Goal: Task Accomplishment & Management: Complete application form

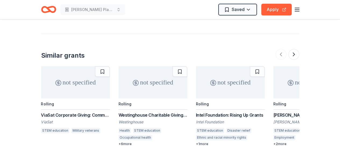
scroll to position [860, 0]
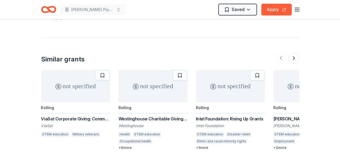
click at [127, 146] on div "+ 6 more" at bounding box center [153, 148] width 69 height 4
click at [295, 53] on button at bounding box center [293, 58] width 11 height 11
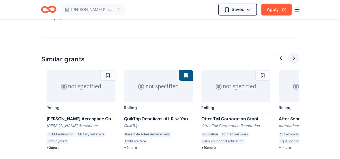
scroll to position [0, 232]
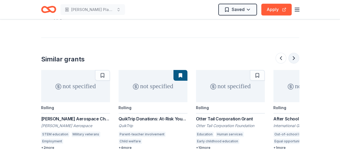
click at [295, 53] on button at bounding box center [293, 58] width 11 height 11
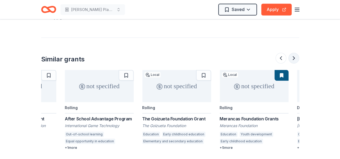
scroll to position [0, 465]
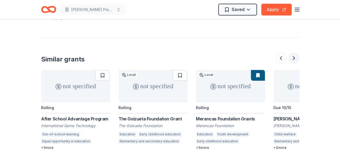
click at [295, 53] on button at bounding box center [293, 58] width 11 height 11
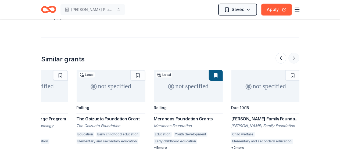
scroll to position [0, 508]
click at [295, 53] on div at bounding box center [288, 58] width 24 height 11
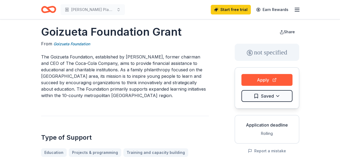
scroll to position [0, 0]
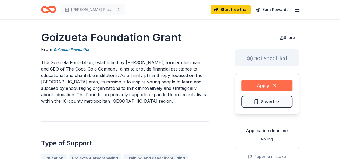
click at [257, 85] on button "Apply" at bounding box center [266, 86] width 51 height 12
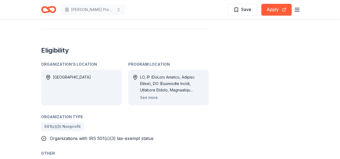
scroll to position [295, 0]
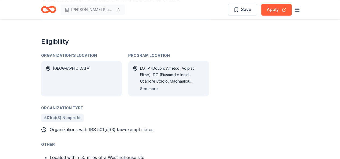
click at [150, 90] on button "See more" at bounding box center [149, 89] width 18 height 6
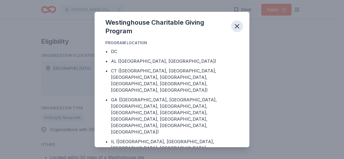
click at [238, 25] on icon "button" at bounding box center [237, 26] width 4 height 4
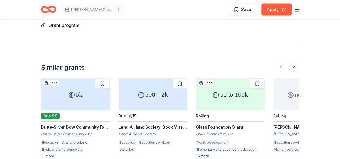
scroll to position [531, 0]
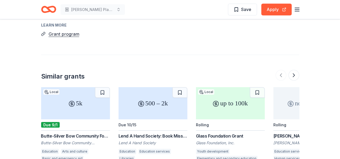
click at [95, 133] on div "Butte-Silver Bow Community Foundation Grant" at bounding box center [75, 136] width 69 height 6
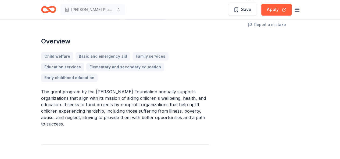
scroll to position [0, 0]
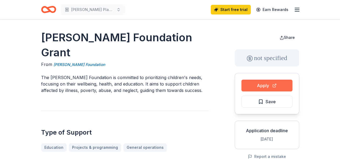
click at [260, 84] on button "Apply" at bounding box center [266, 86] width 51 height 12
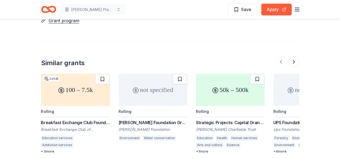
scroll to position [541, 0]
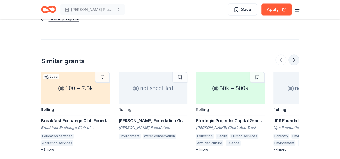
click at [294, 55] on button at bounding box center [293, 60] width 11 height 11
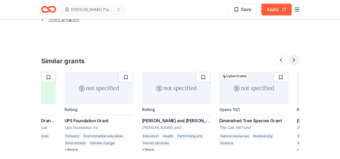
scroll to position [0, 232]
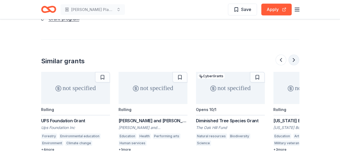
click at [294, 55] on button at bounding box center [293, 60] width 11 height 11
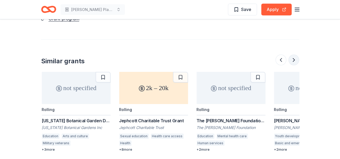
scroll to position [0, 465]
click at [294, 55] on button at bounding box center [293, 60] width 11 height 11
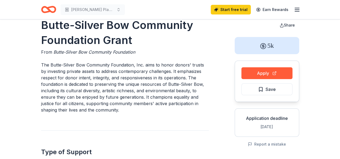
scroll to position [0, 0]
